Goal: Navigation & Orientation: Find specific page/section

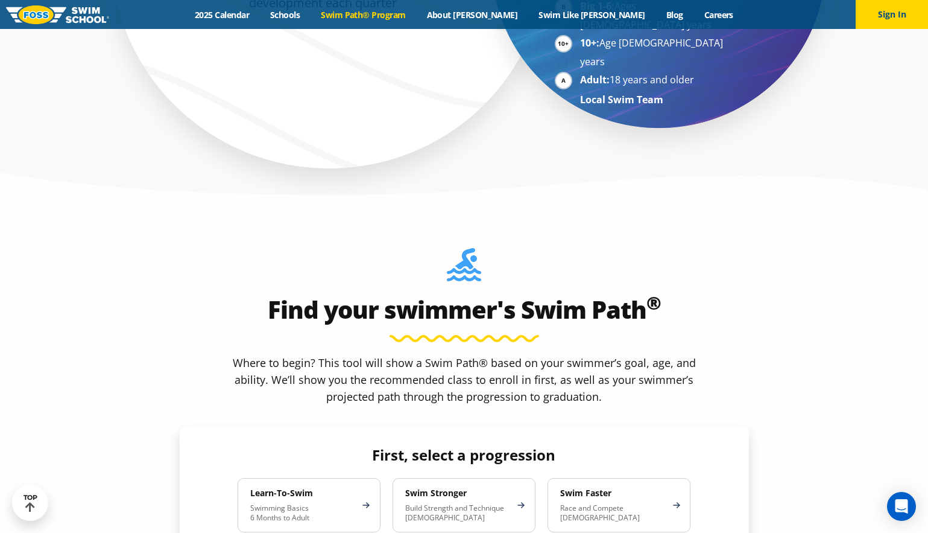
scroll to position [934, 0]
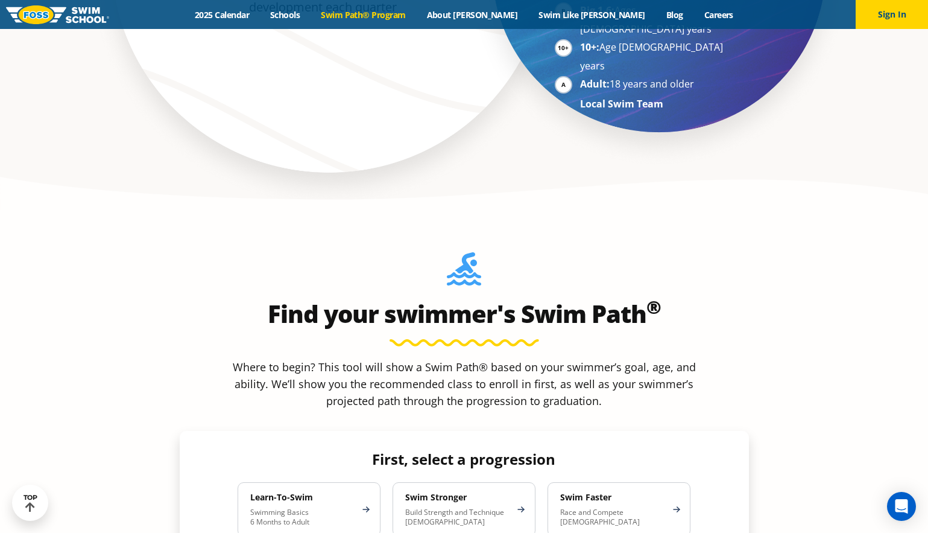
click at [415, 19] on link "Swim Path® Program" at bounding box center [364, 14] width 106 height 11
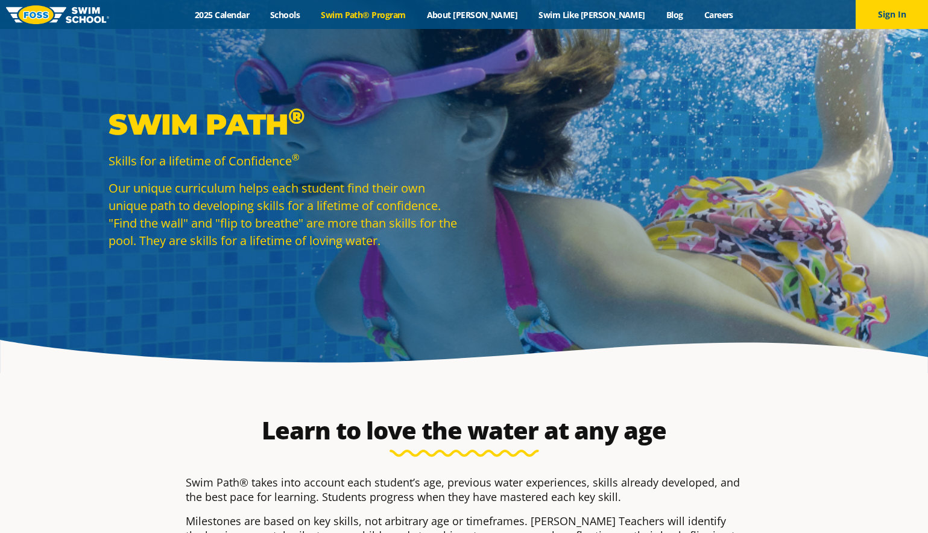
click at [260, 11] on link "2025 Calendar" at bounding box center [222, 14] width 75 height 11
click at [489, 18] on link "About [PERSON_NAME]" at bounding box center [472, 14] width 112 height 11
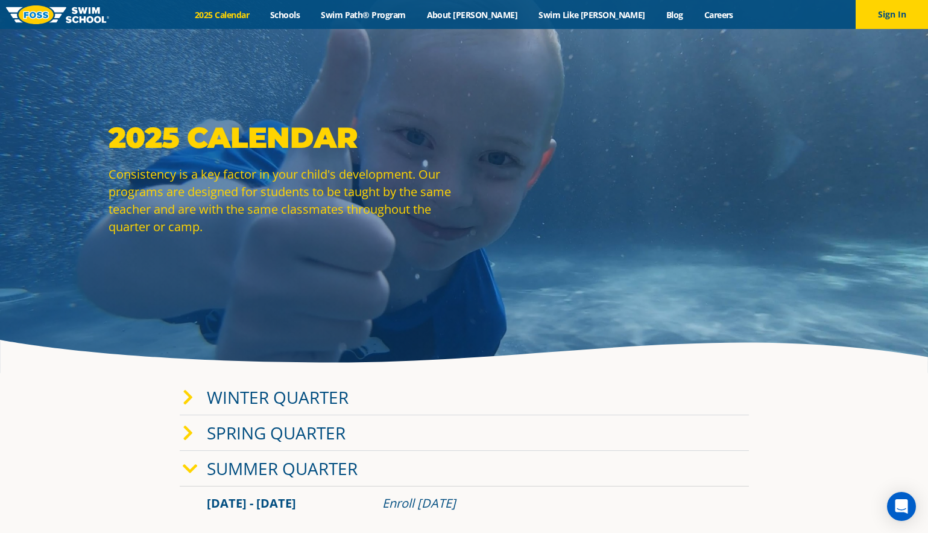
click at [200, 469] on span at bounding box center [195, 468] width 24 height 17
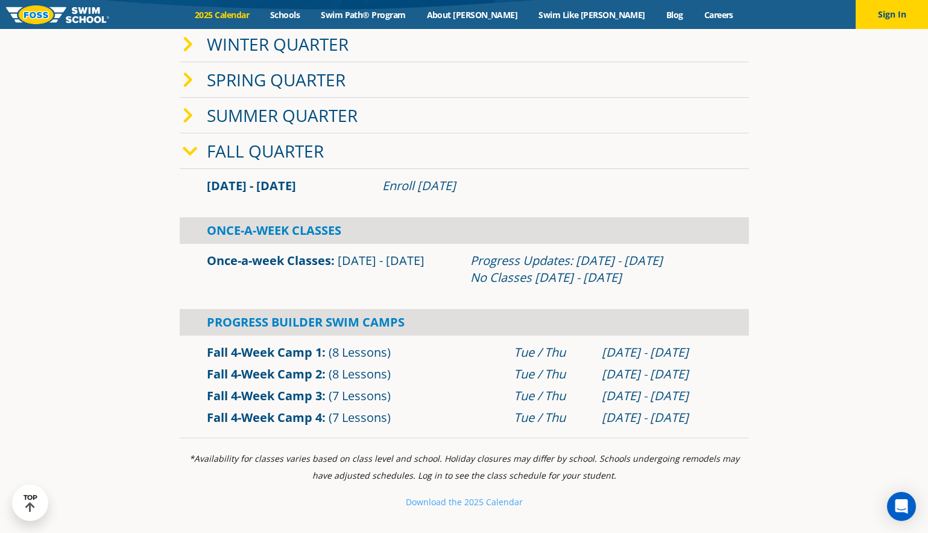
scroll to position [359, 0]
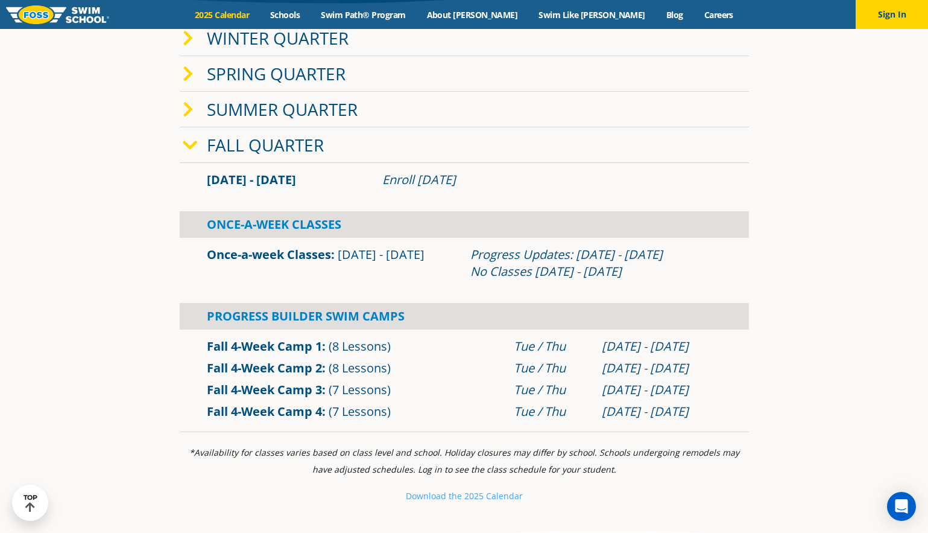
click at [437, 221] on div "Once-A-Week Classes" at bounding box center [464, 224] width 569 height 27
click at [262, 184] on span "Sep 2 - Dec 22" at bounding box center [251, 179] width 89 height 16
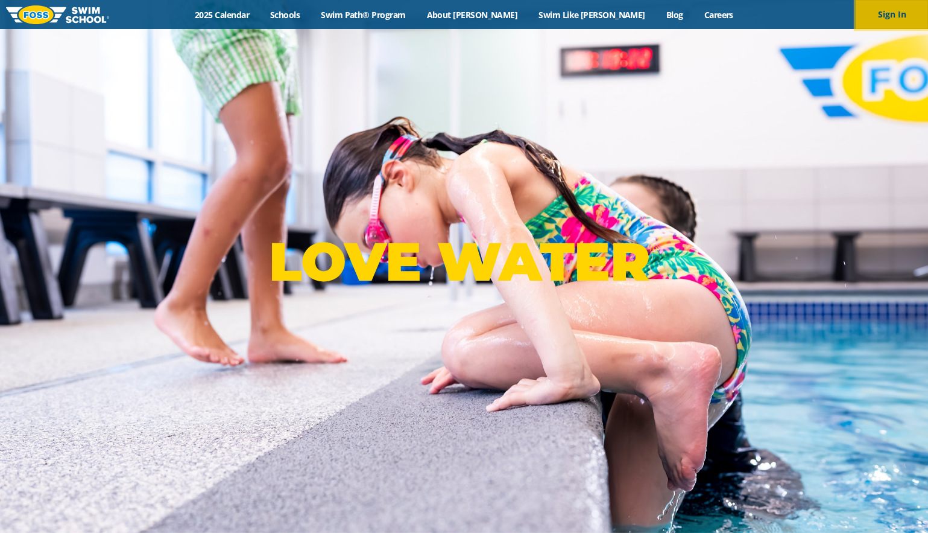
click at [892, 13] on button "Sign In" at bounding box center [892, 14] width 72 height 29
